Goal: Subscribe to service/newsletter

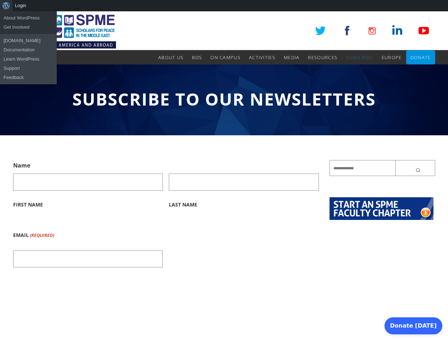
click at [224, 6] on div "About WordPress About WordPress Get Involved [DOMAIN_NAME] Documentation Learn …" at bounding box center [224, 5] width 448 height 11
click at [224, 176] on input "Last Name" at bounding box center [244, 182] width 150 height 17
